Goal: Task Accomplishment & Management: Use online tool/utility

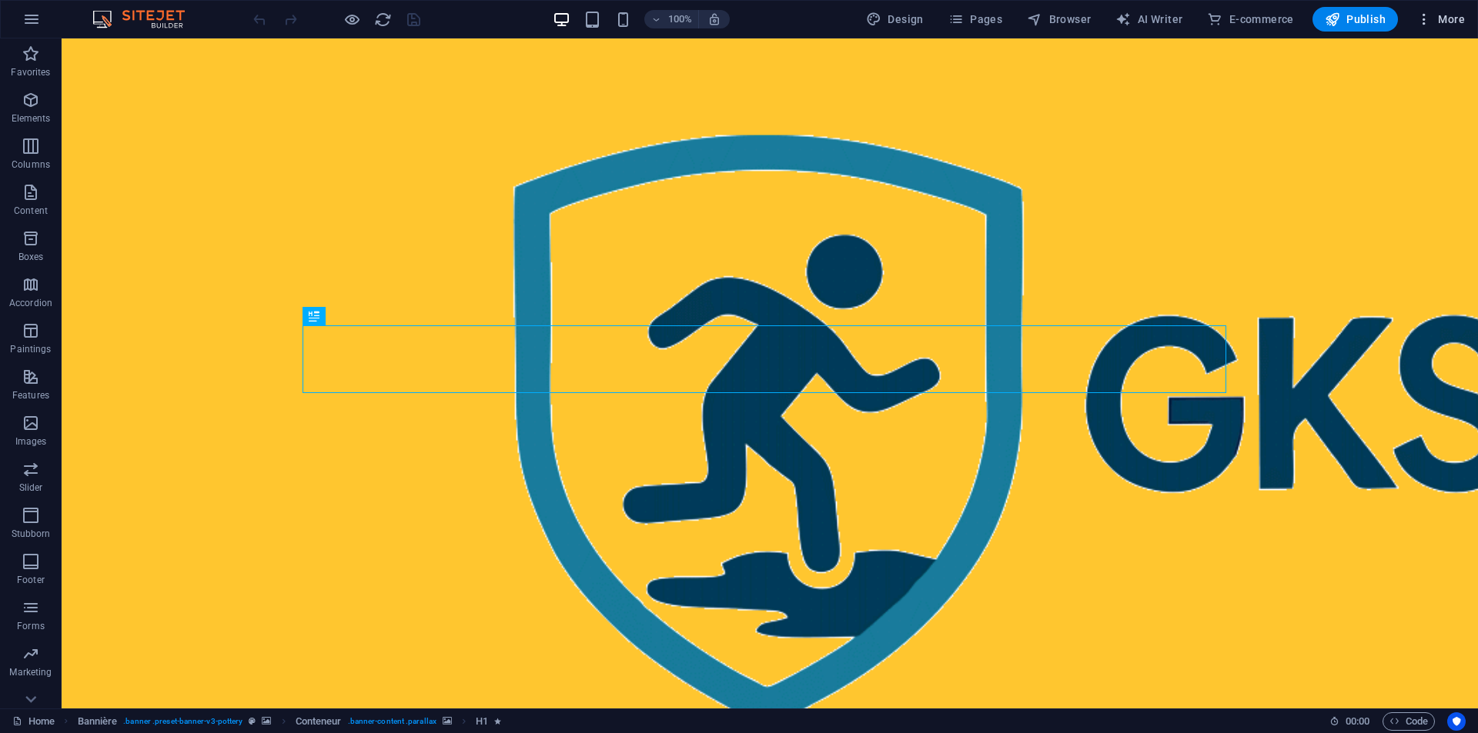
click at [1437, 16] on span "More" at bounding box center [1440, 19] width 48 height 15
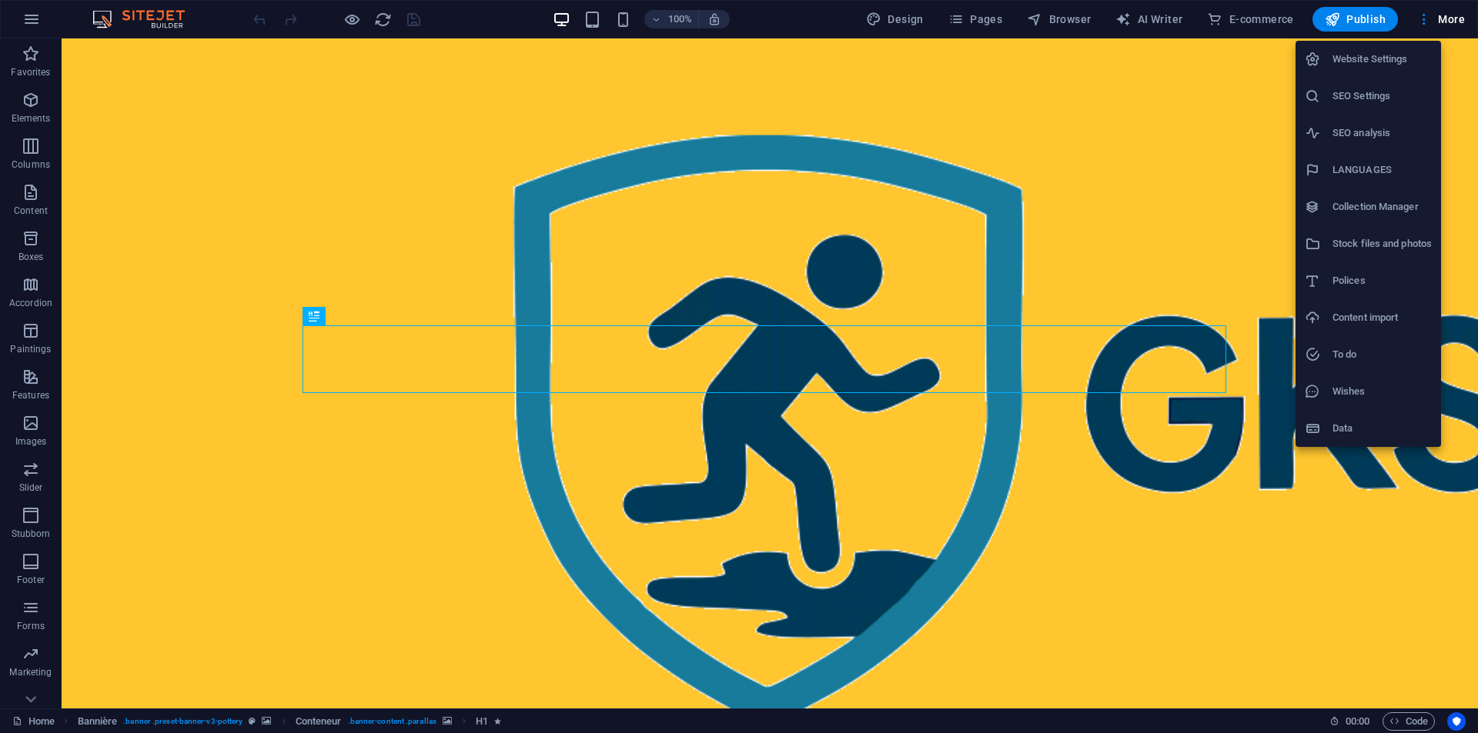
click at [1369, 90] on font "SEO Settings" at bounding box center [1361, 96] width 58 height 12
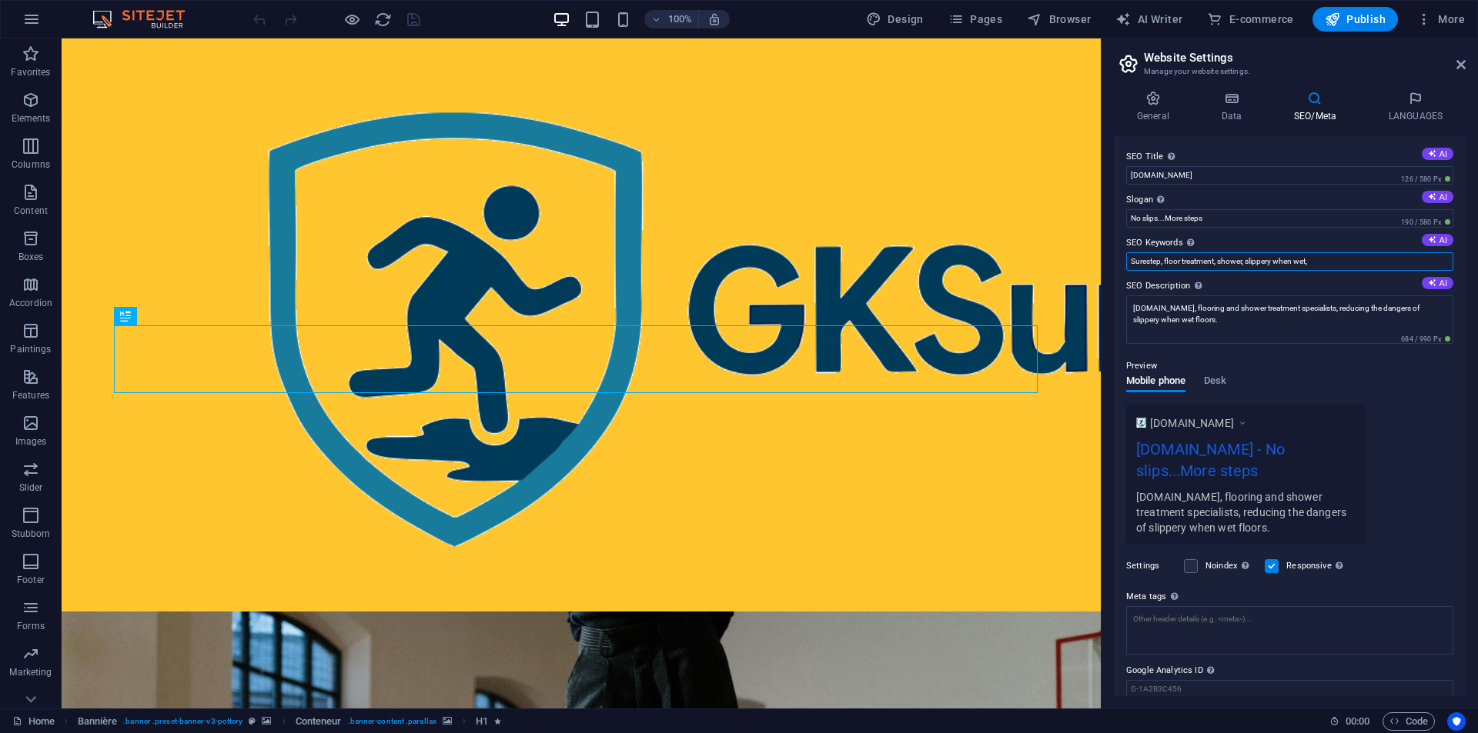
click at [1324, 262] on input "Surestep, floor treatment, shower, slippery when wet," at bounding box center [1289, 261] width 327 height 18
type input "Surestep, floor treatment, shower, slippery when wet, GKSurestep, [DOMAIN_NAME]…"
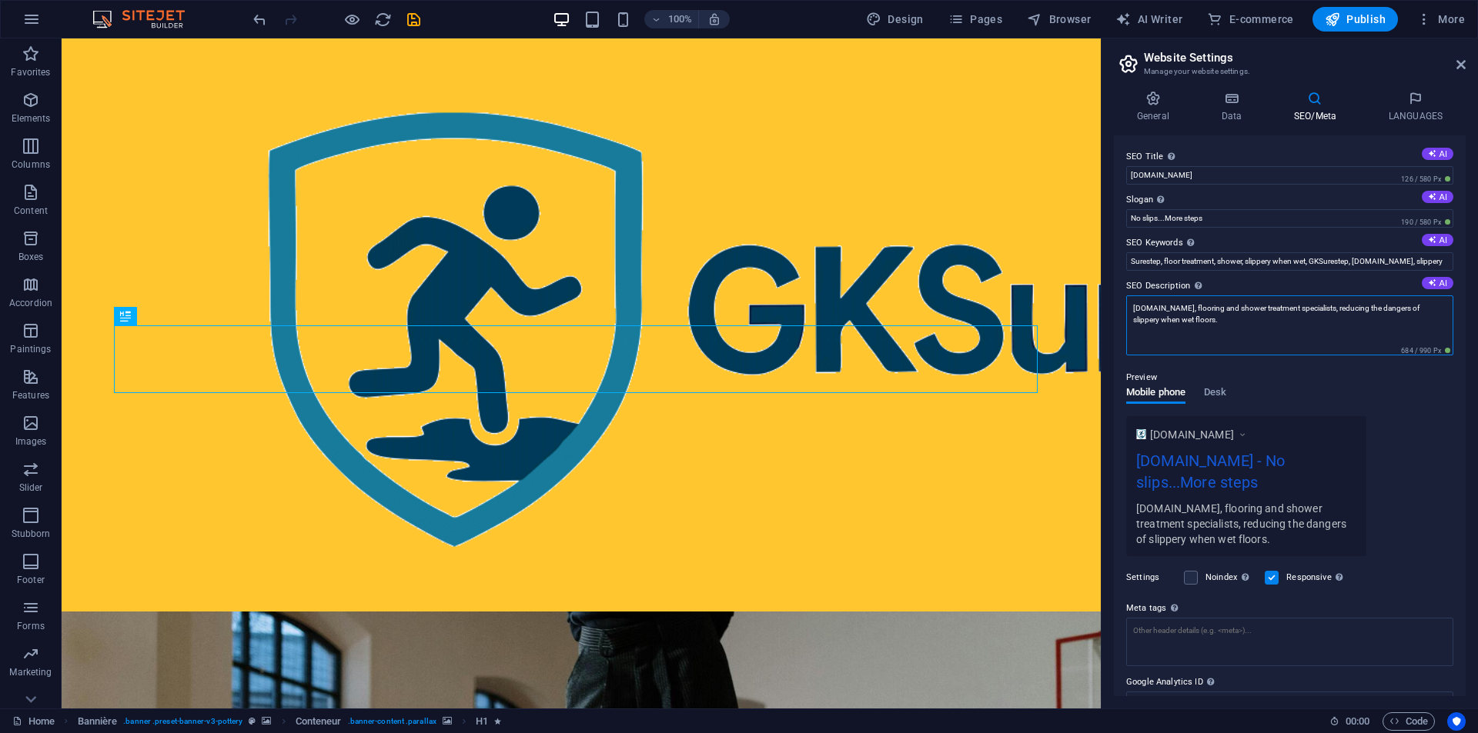
drag, startPoint x: 1134, startPoint y: 320, endPoint x: 1167, endPoint y: 316, distance: 34.1
click at [1167, 316] on textarea "[DOMAIN_NAME], flooring and shower treatment specialists, reducing the dangers …" at bounding box center [1289, 326] width 327 height 60
drag, startPoint x: 1185, startPoint y: 308, endPoint x: 1110, endPoint y: 302, distance: 74.8
click at [1112, 302] on div "General Data SEO/Meta LANGUAGES Website Name [DOMAIN_NAME] Logo Drag files here…" at bounding box center [1289, 393] width 376 height 630
type textarea "Flooring and shower treatment specialists, reducing the dangers of slippery flo…"
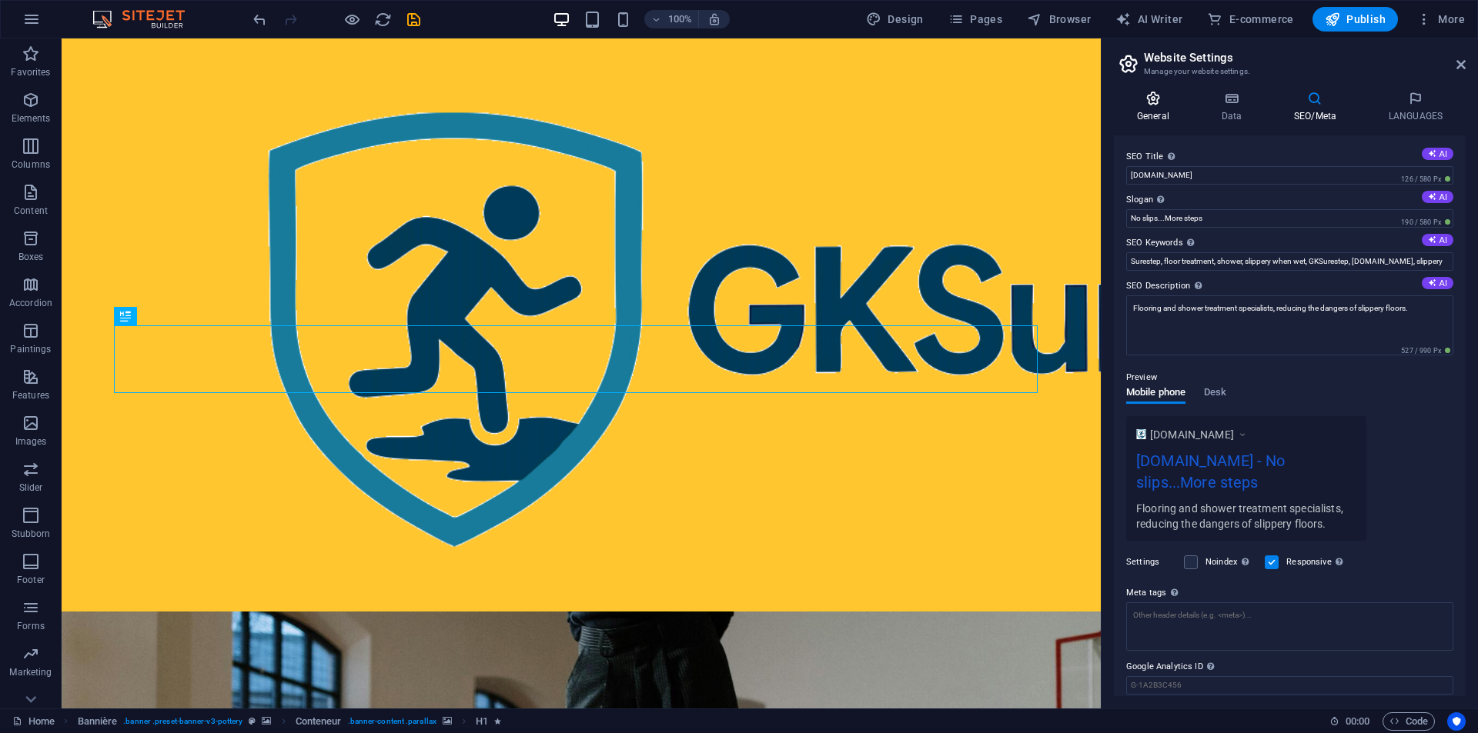
click at [1150, 103] on icon at bounding box center [1153, 98] width 78 height 15
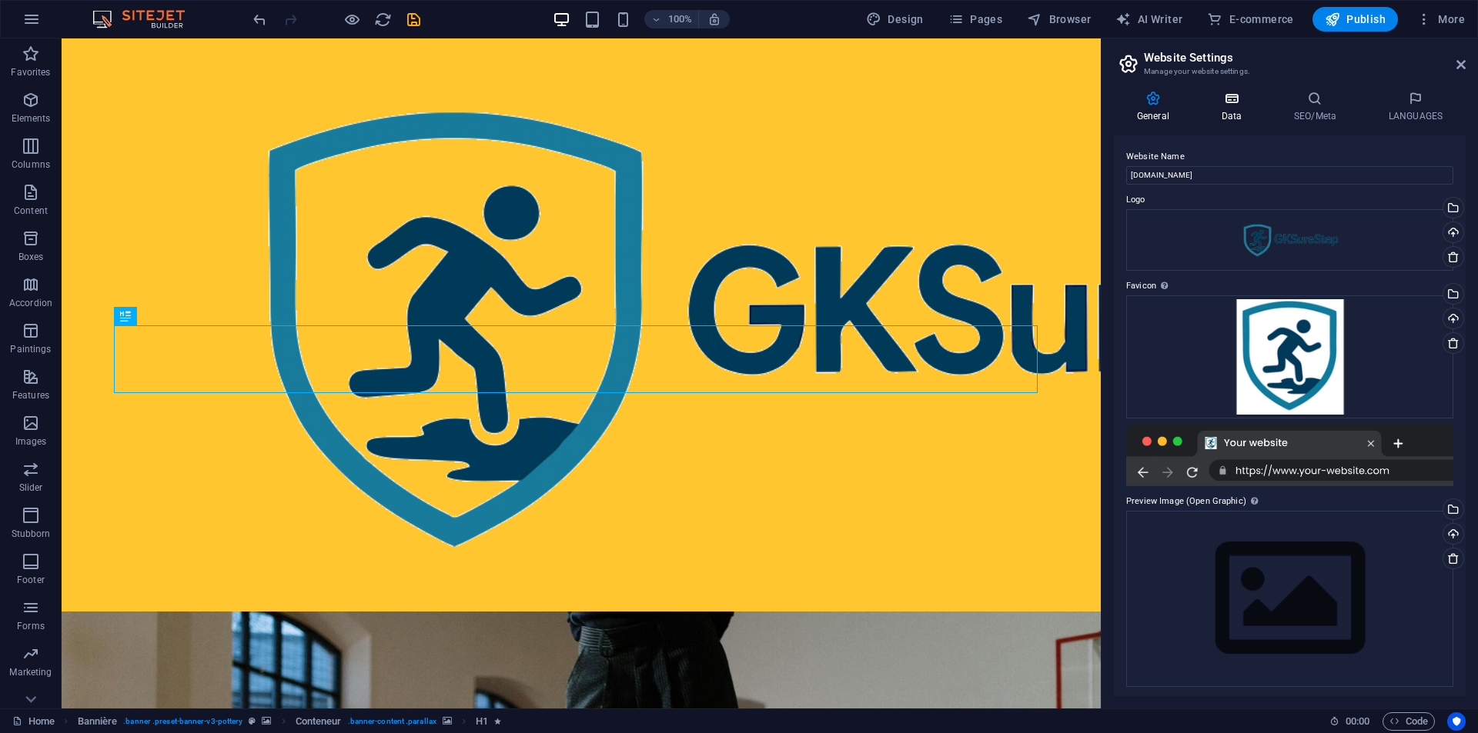
click at [1231, 101] on icon at bounding box center [1231, 98] width 66 height 15
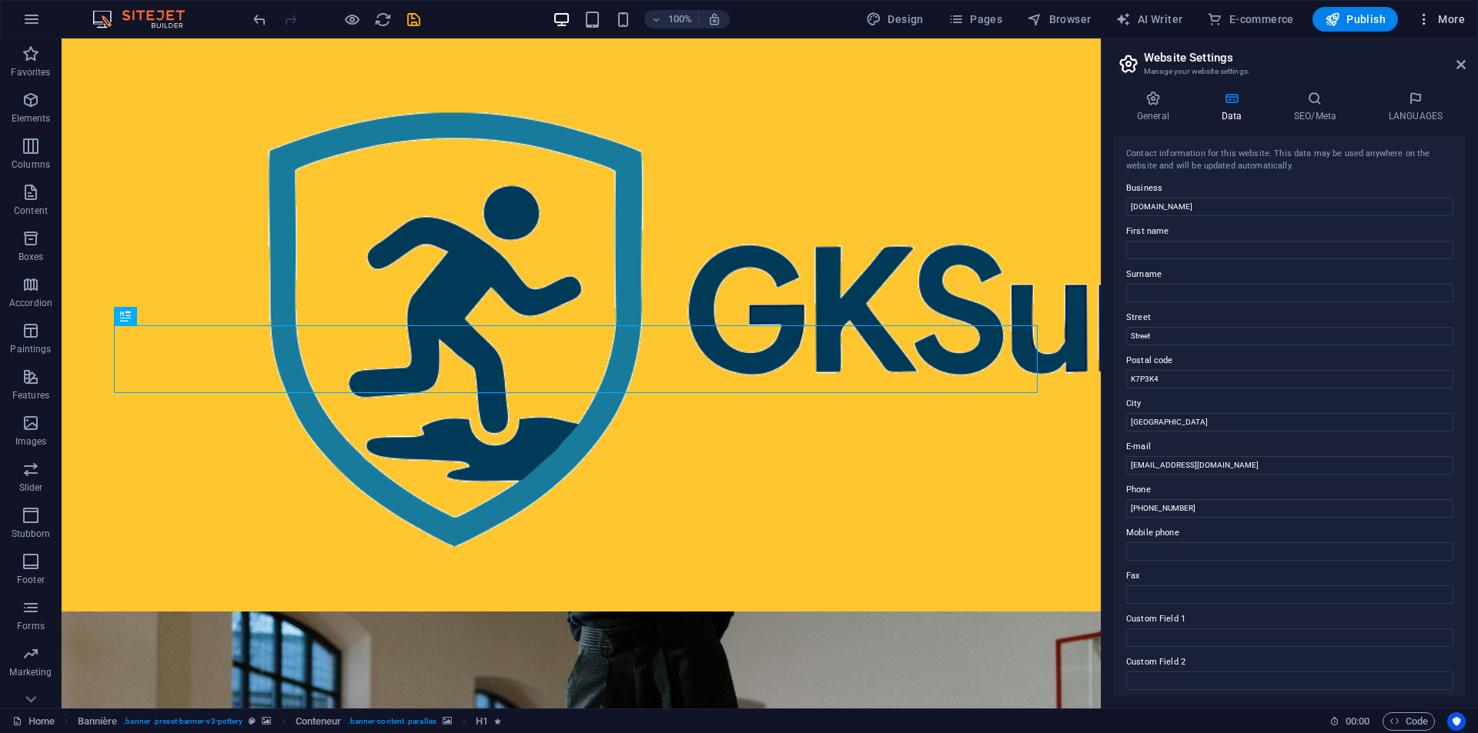
click at [1444, 18] on font "More" at bounding box center [1451, 19] width 27 height 12
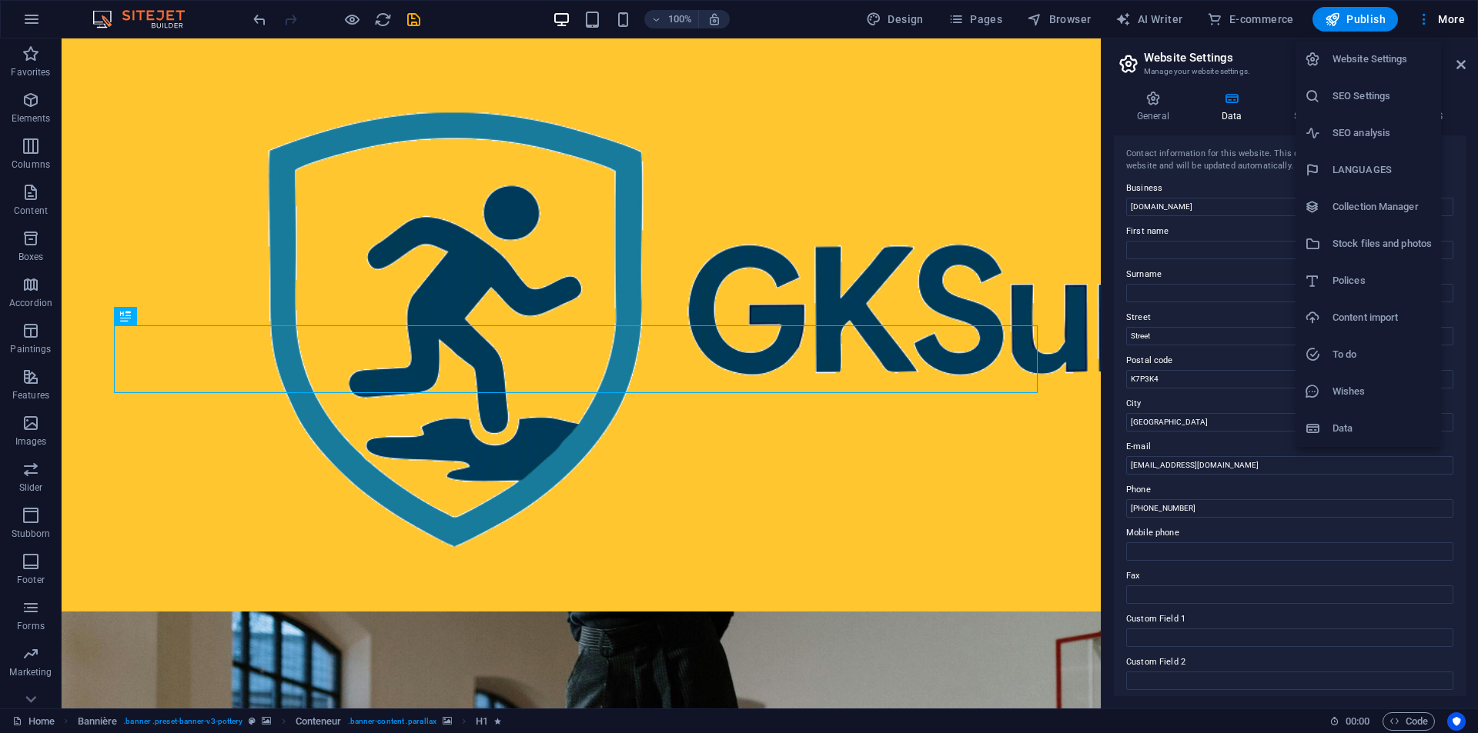
click at [1363, 125] on h6 "SEO analysis" at bounding box center [1381, 133] width 99 height 18
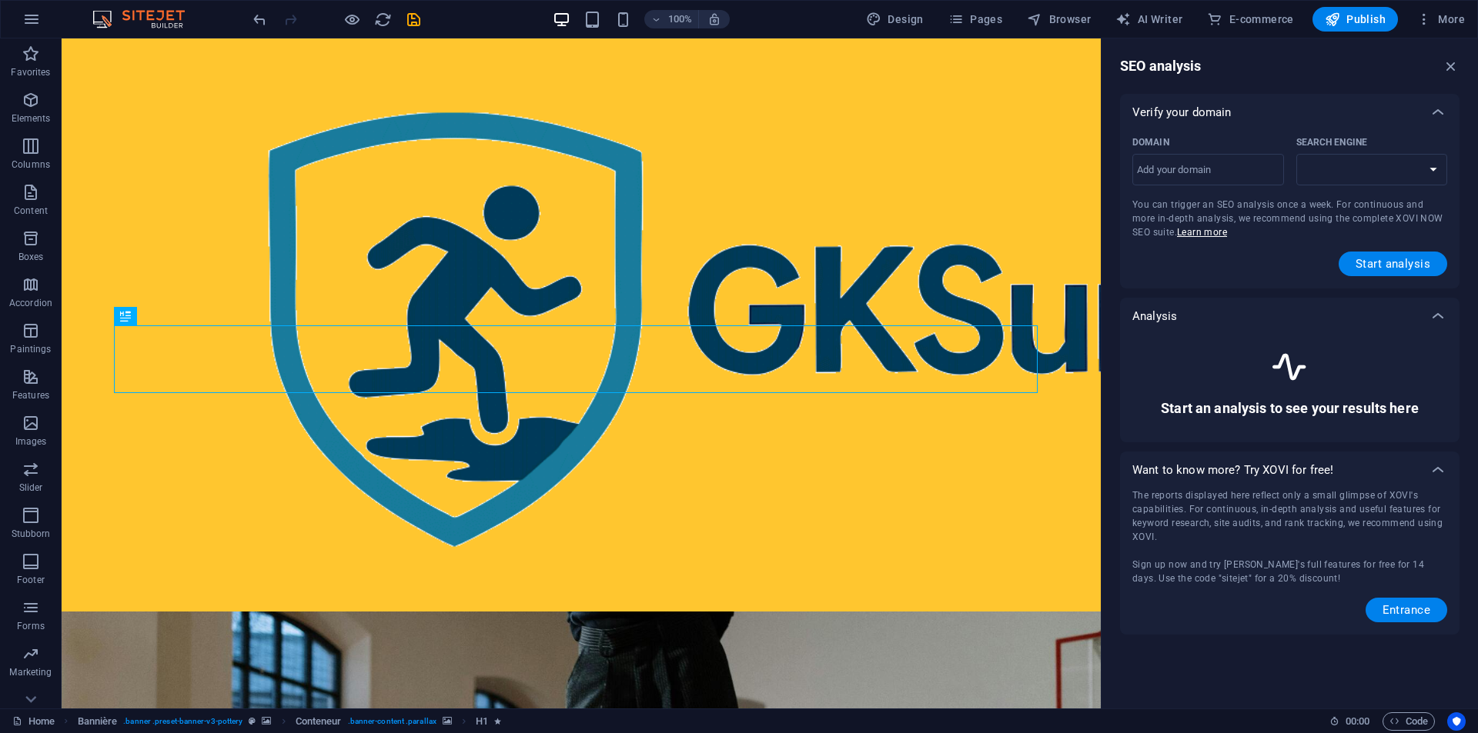
select select "[DOMAIN_NAME]"
click at [1179, 169] on input "Domain ​" at bounding box center [1208, 170] width 152 height 25
type input "[DOMAIN_NAME]"
click at [1368, 264] on font "Start analysis" at bounding box center [1392, 264] width 75 height 14
click at [1384, 260] on font "Start analysis" at bounding box center [1392, 264] width 75 height 14
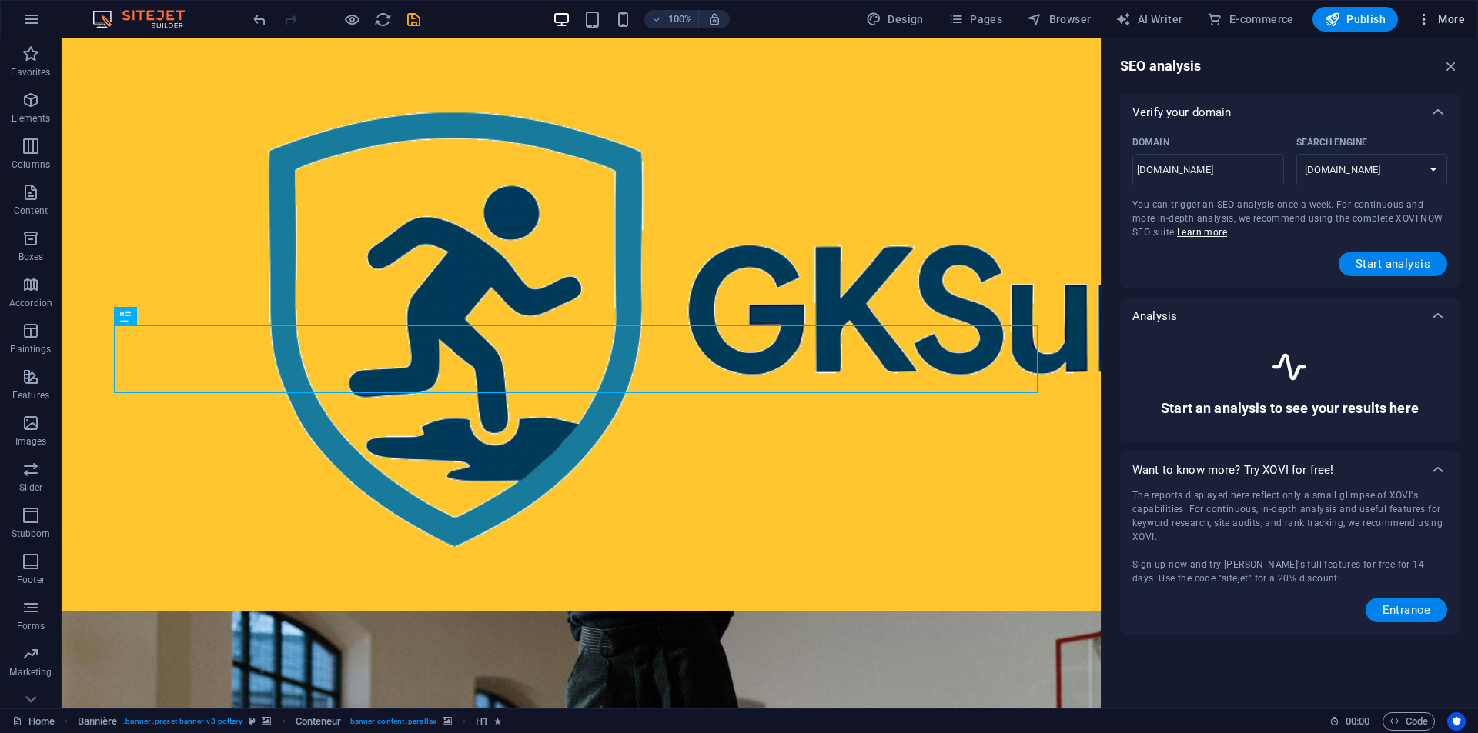
click at [1426, 22] on icon "button" at bounding box center [1423, 19] width 15 height 15
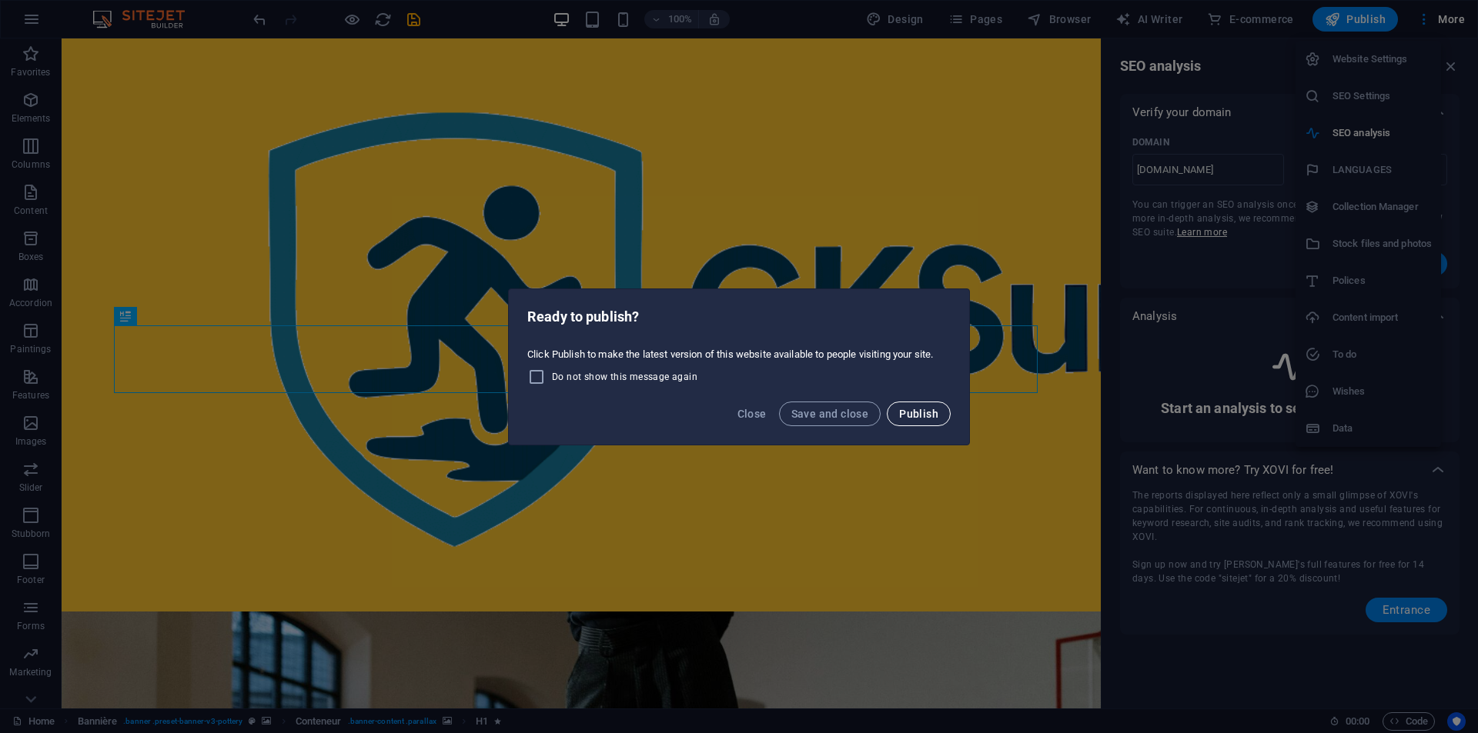
click at [921, 416] on font "Publish" at bounding box center [918, 414] width 39 height 12
